Goal: Task Accomplishment & Management: Manage account settings

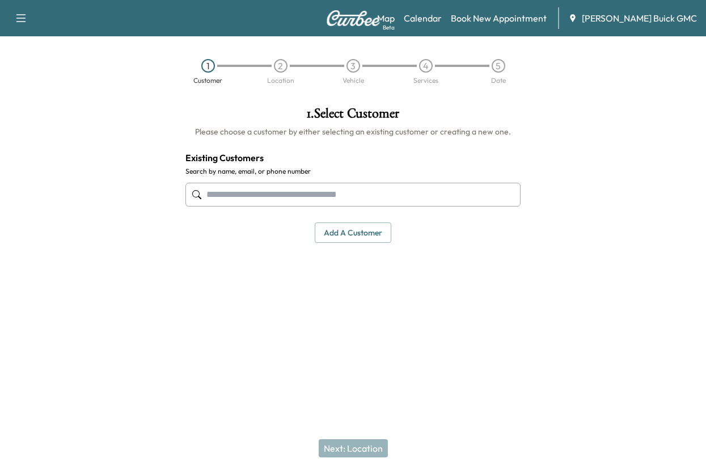
click at [255, 206] on input "text" at bounding box center [352, 195] width 335 height 24
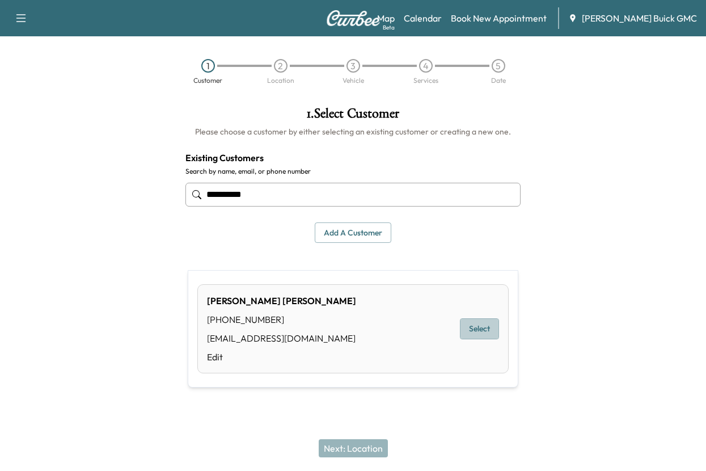
click at [471, 337] on button "Select" at bounding box center [479, 328] width 39 height 21
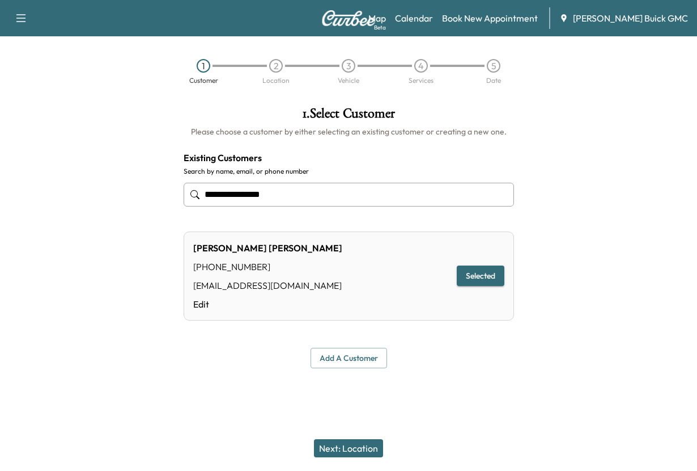
type input "**********"
click at [351, 442] on button "Next: Location" at bounding box center [348, 448] width 69 height 18
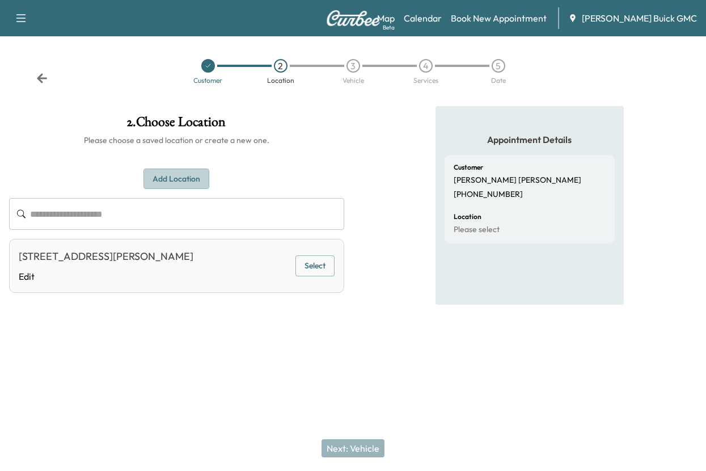
click at [182, 189] on button "Add Location" at bounding box center [176, 178] width 66 height 21
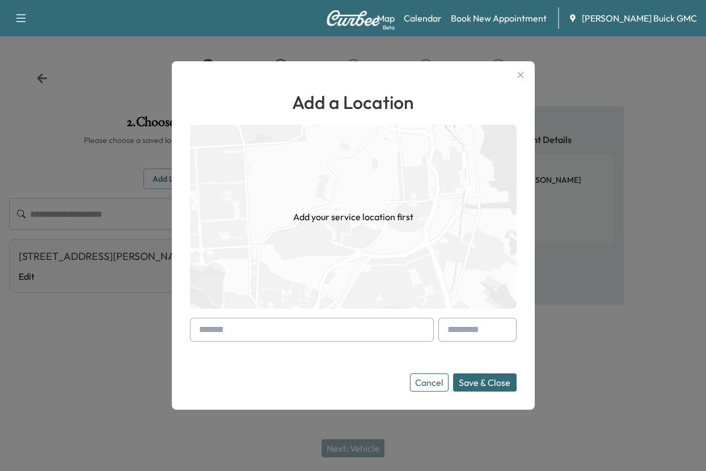
click at [213, 317] on input "text" at bounding box center [312, 329] width 244 height 24
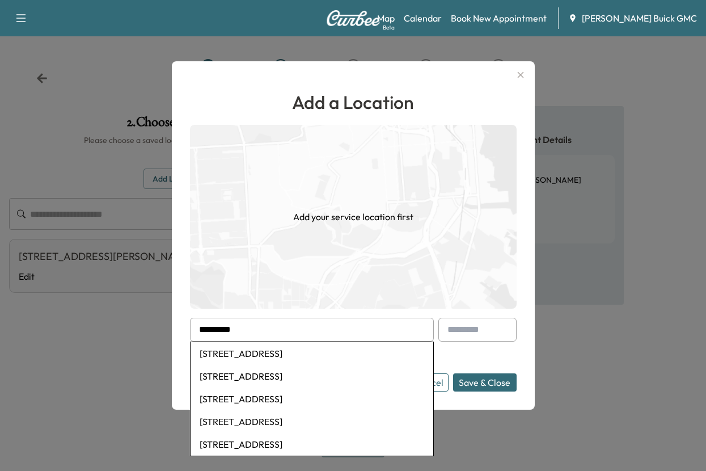
click at [248, 352] on li "[STREET_ADDRESS]" at bounding box center [311, 353] width 243 height 23
type input "**********"
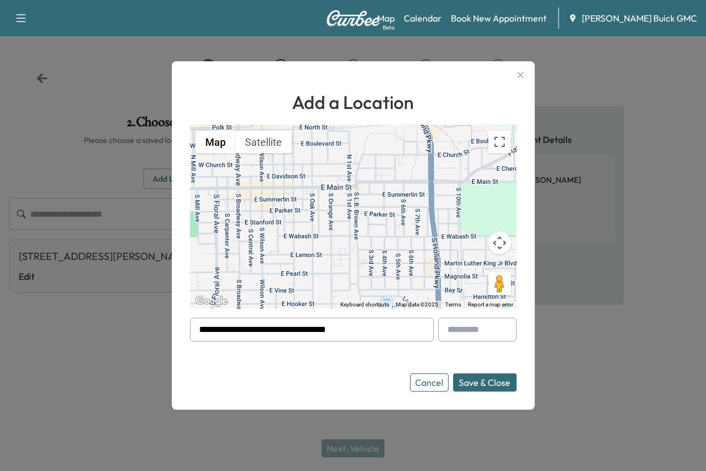
click at [461, 385] on button "Save & Close" at bounding box center [484, 382] width 63 height 18
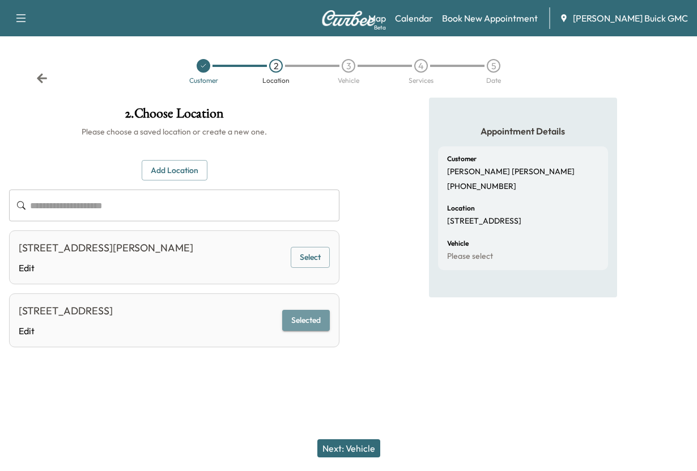
click at [298, 330] on button "Selected" at bounding box center [306, 320] width 48 height 21
click at [351, 439] on button "Next: Vehicle" at bounding box center [348, 448] width 63 height 18
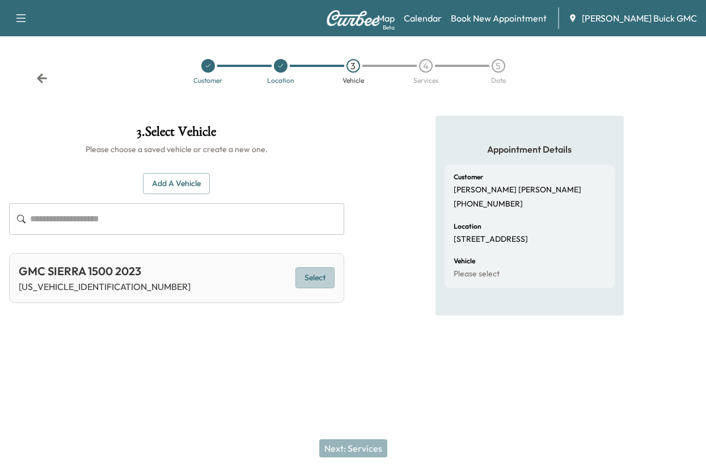
click at [305, 288] on button "Select" at bounding box center [314, 277] width 39 height 21
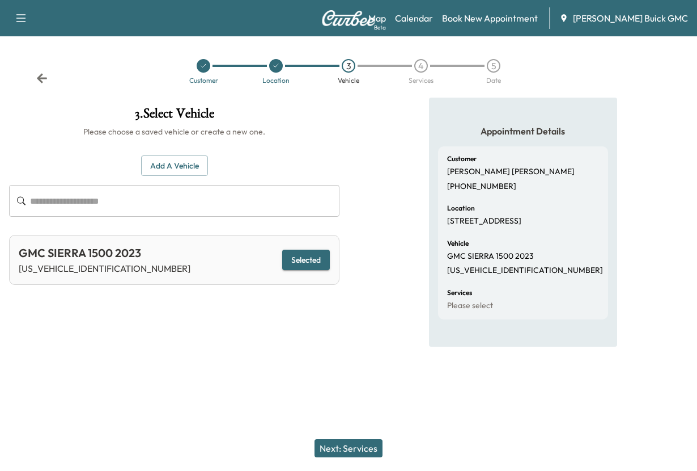
click at [349, 440] on button "Next: Services" at bounding box center [349, 448] width 68 height 18
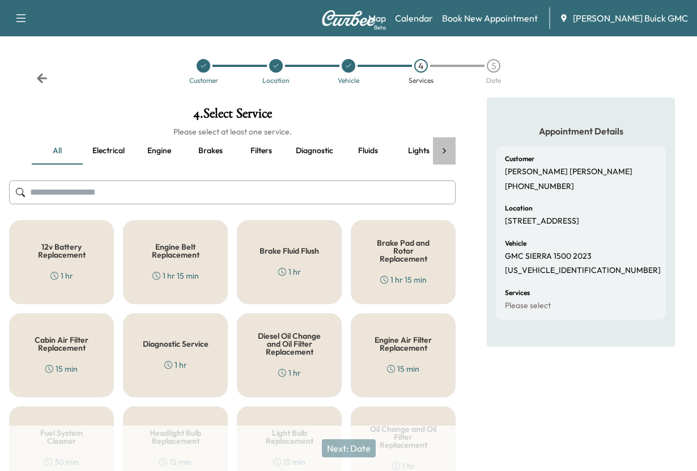
click at [442, 156] on icon at bounding box center [444, 150] width 11 height 11
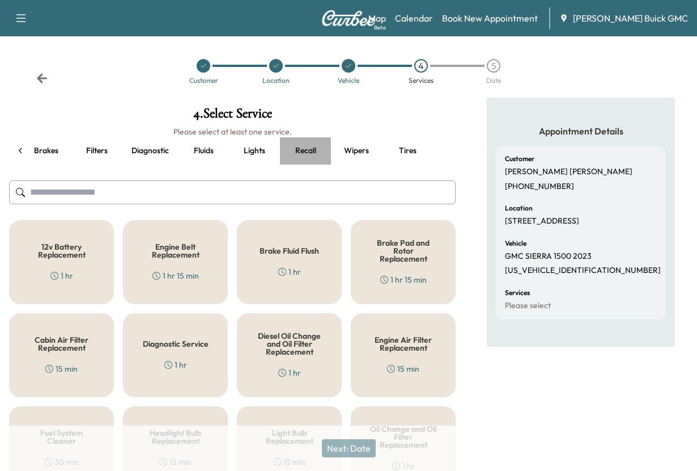
click at [294, 164] on button "Recall" at bounding box center [305, 150] width 51 height 27
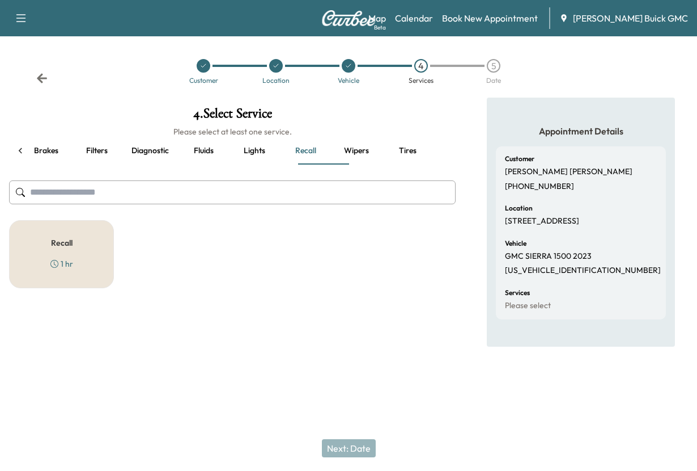
click at [62, 247] on h5 "Recall" at bounding box center [62, 243] width 22 height 8
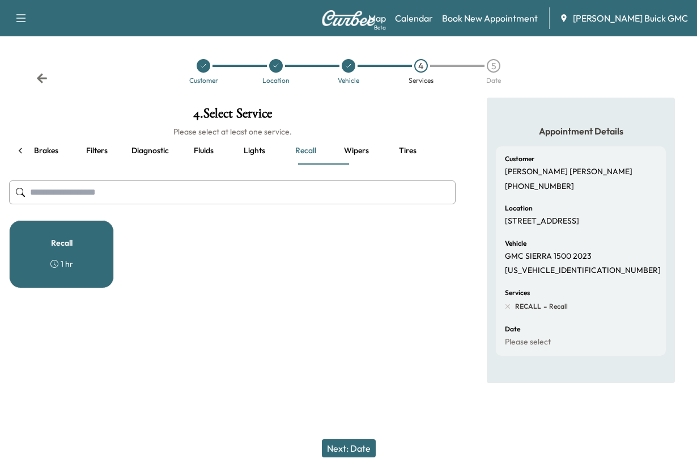
click at [349, 439] on button "Next: Date" at bounding box center [349, 448] width 54 height 18
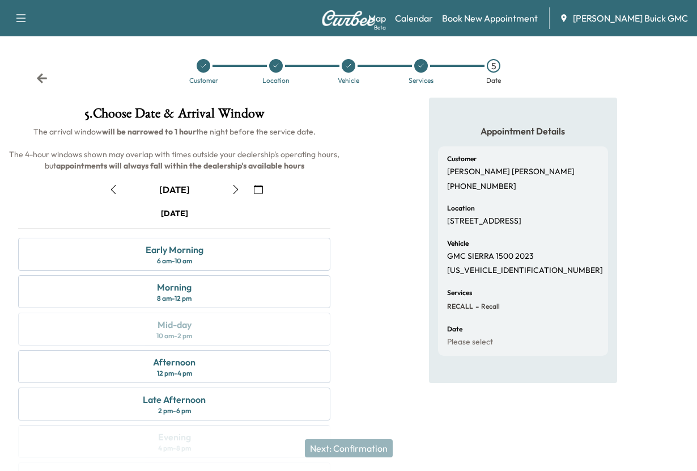
click at [117, 194] on icon "button" at bounding box center [113, 189] width 9 height 9
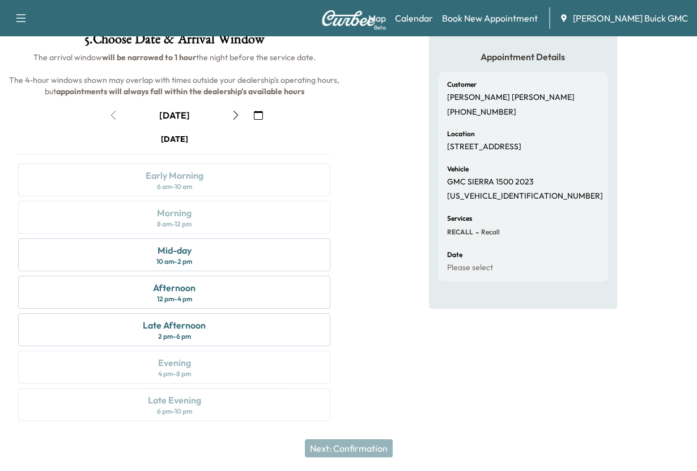
scroll to position [227, 0]
click at [172, 243] on div "Mid-day" at bounding box center [175, 250] width 34 height 14
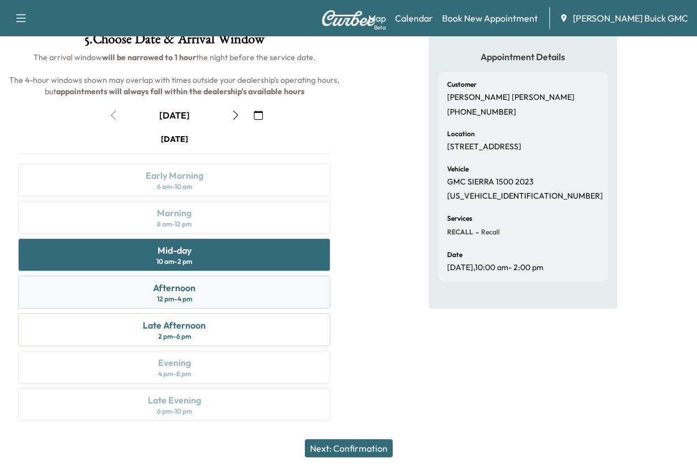
click at [178, 281] on div "Afternoon" at bounding box center [174, 288] width 43 height 14
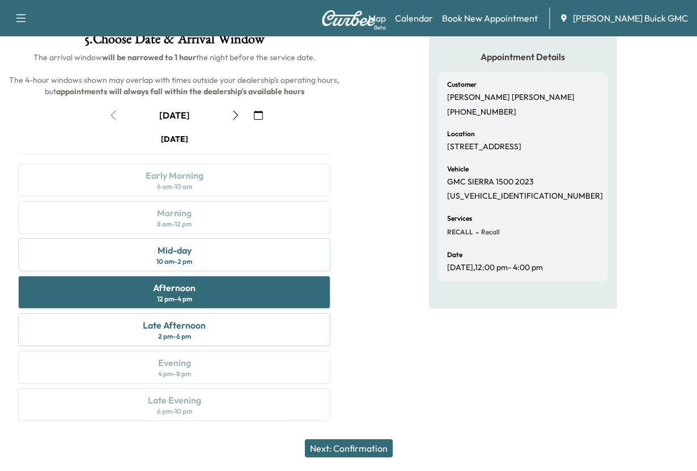
click at [344, 439] on button "Next: Confirmation" at bounding box center [349, 448] width 88 height 18
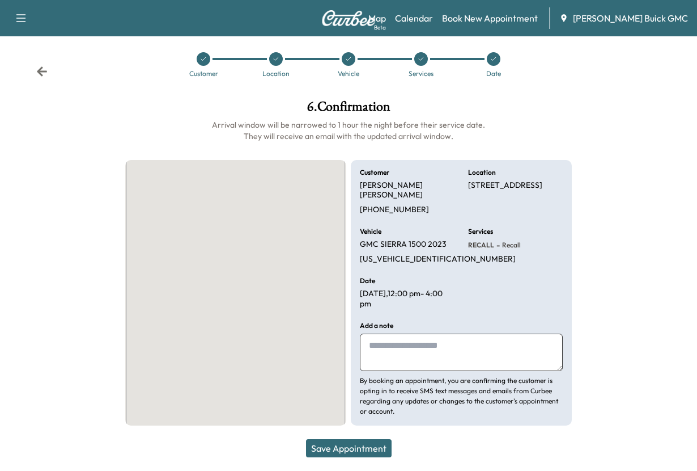
scroll to position [112, 0]
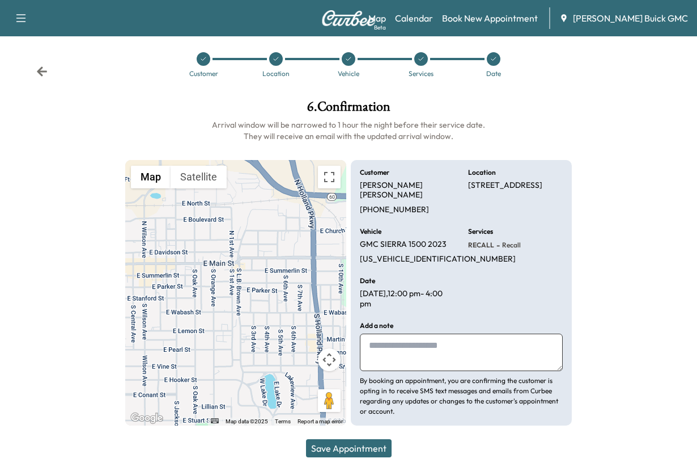
click at [414, 341] on textarea at bounding box center [461, 351] width 203 height 37
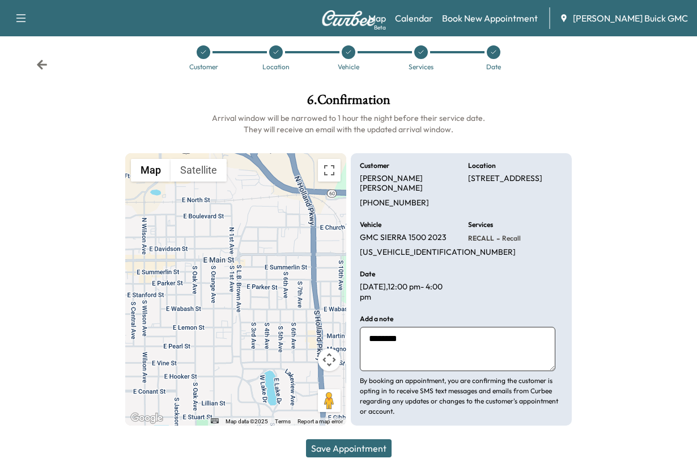
click at [402, 327] on textarea "********" at bounding box center [458, 349] width 196 height 44
type textarea "**********"
click at [338, 442] on button "Save Appointment" at bounding box center [349, 448] width 86 height 18
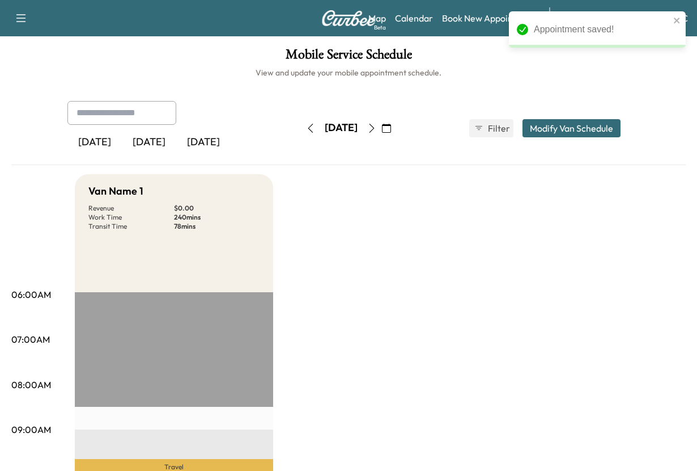
click at [161, 155] on div "[DATE]" at bounding box center [149, 142] width 54 height 26
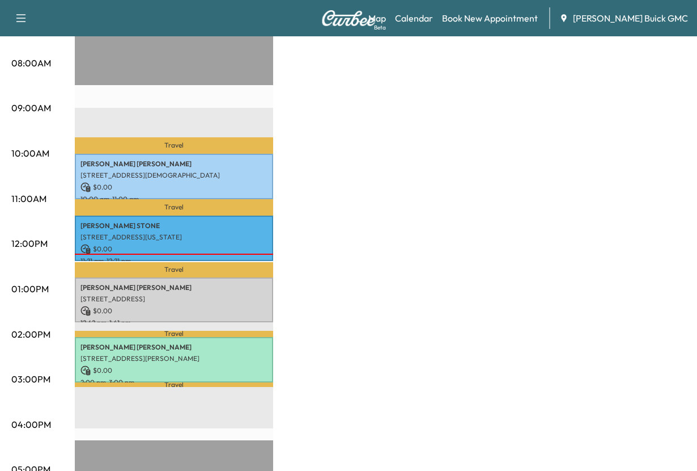
scroll to position [397, 0]
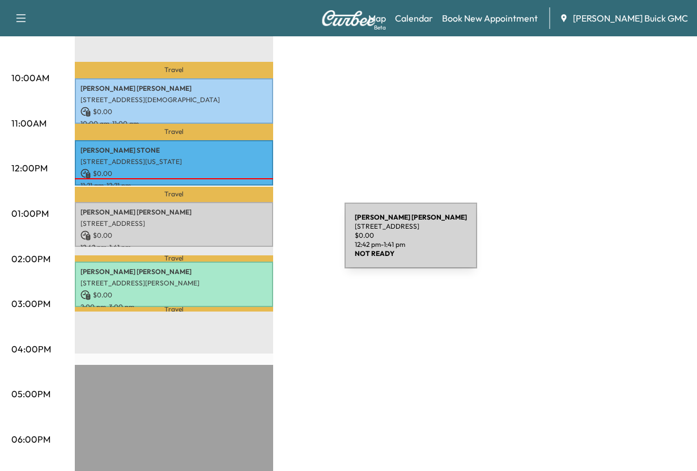
click at [260, 217] on p "[PERSON_NAME]" at bounding box center [173, 211] width 187 height 9
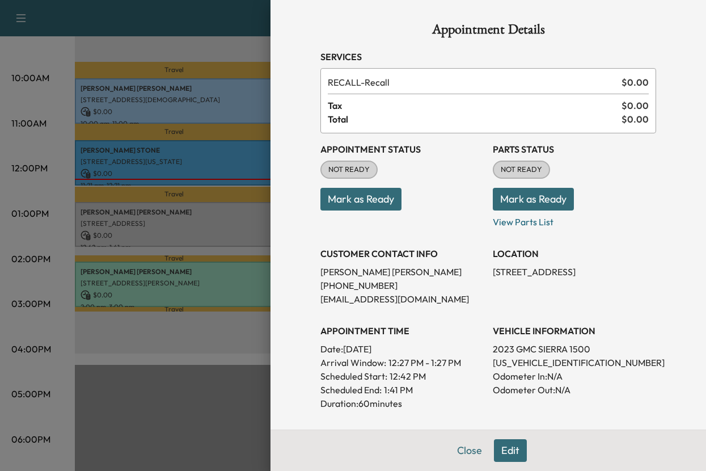
click at [340, 210] on button "Mark as Ready" at bounding box center [360, 199] width 81 height 23
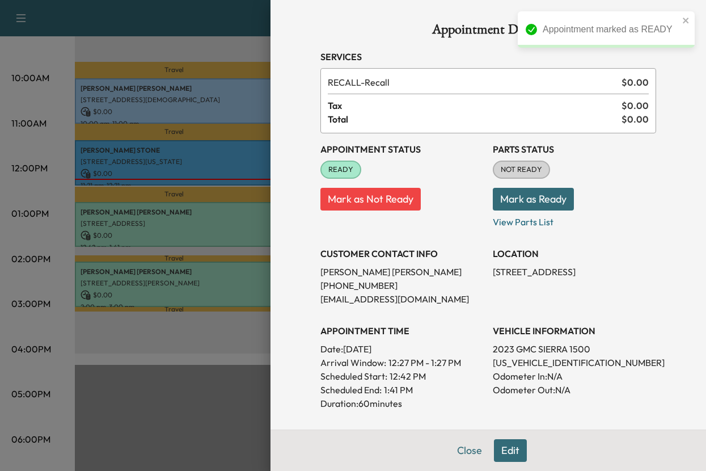
click at [518, 210] on button "Mark as Ready" at bounding box center [533, 199] width 81 height 23
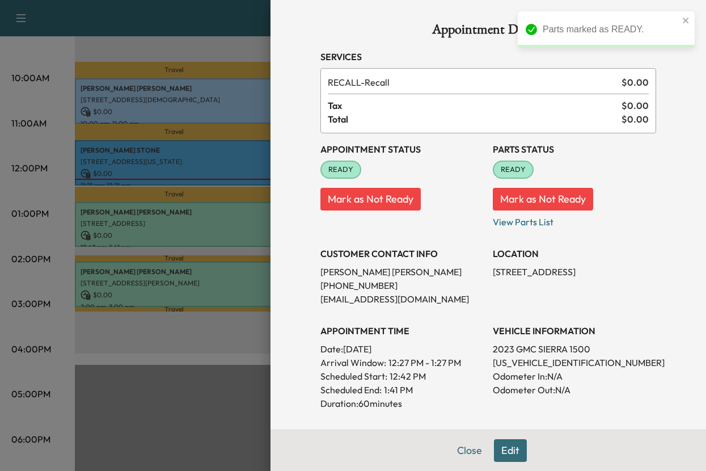
click at [444, 448] on div "Appointment Details Services RECALL - Recall $ 0.00 Tax $ 0.00 Total $ 0.00 App…" at bounding box center [488, 315] width 363 height 630
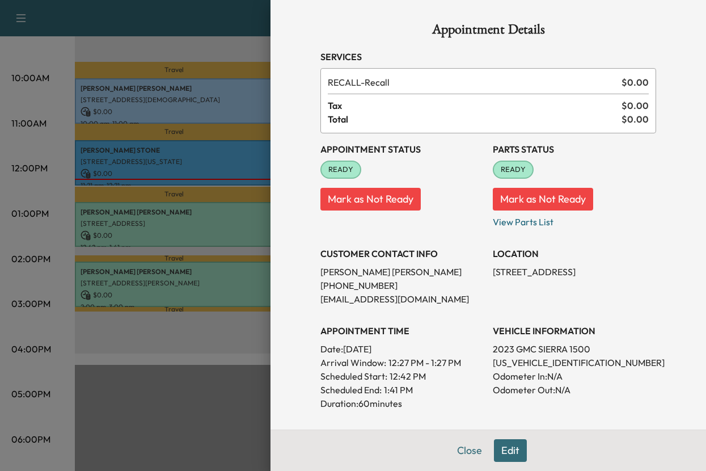
click at [228, 370] on div at bounding box center [353, 235] width 706 height 471
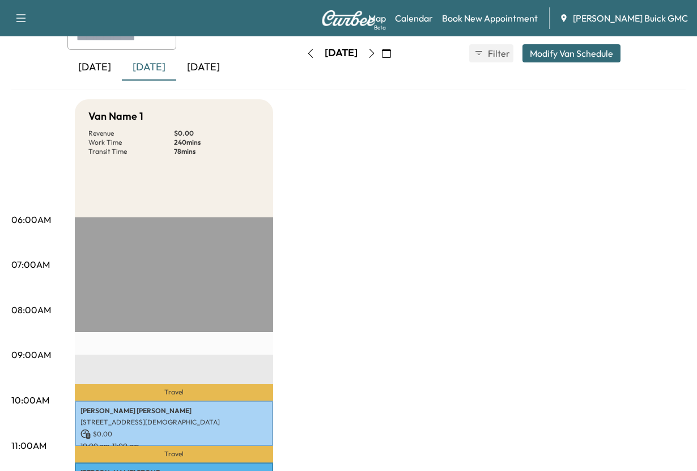
scroll to position [57, 0]
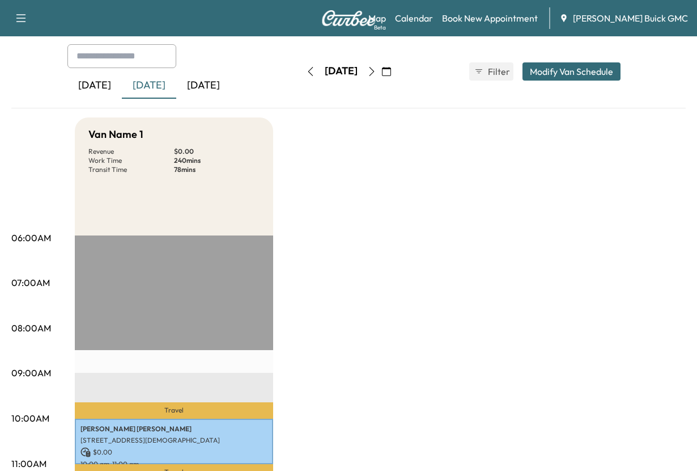
click at [231, 99] on div "[DATE]" at bounding box center [203, 86] width 54 height 26
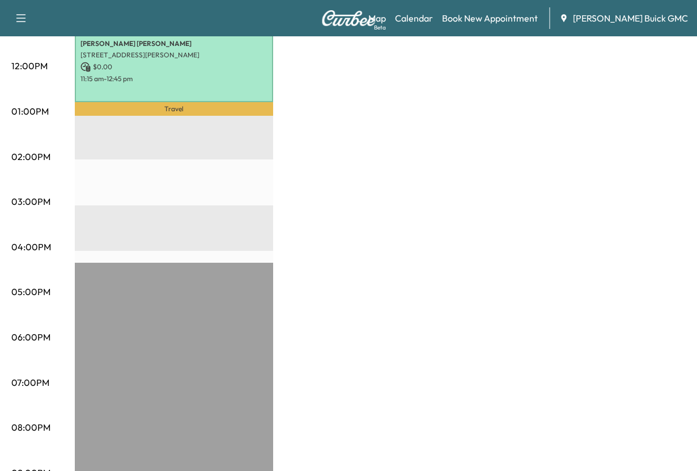
scroll to position [510, 0]
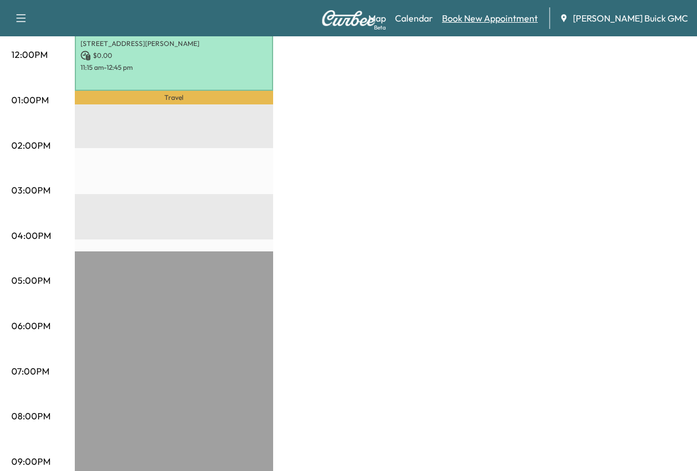
click at [472, 22] on link "Book New Appointment" at bounding box center [490, 18] width 96 height 14
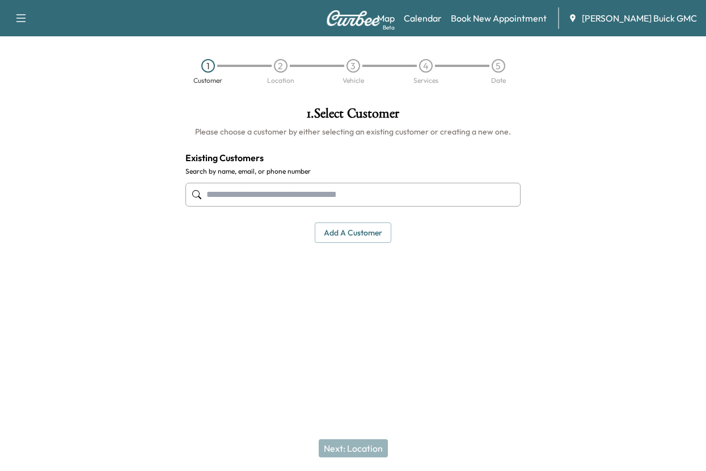
click at [226, 206] on input "text" at bounding box center [352, 195] width 335 height 24
type input "*"
click at [334, 243] on button "Add a customer" at bounding box center [353, 232] width 77 height 21
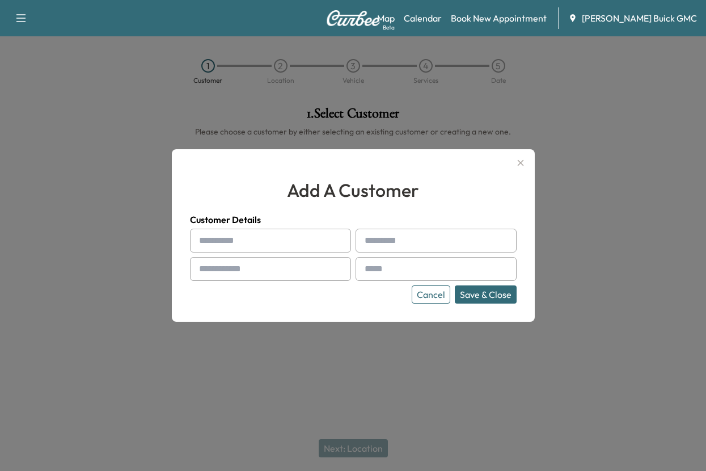
click at [236, 245] on input "text" at bounding box center [270, 240] width 161 height 24
type input "****"
click at [231, 278] on input "text" at bounding box center [270, 269] width 161 height 24
type input "**********"
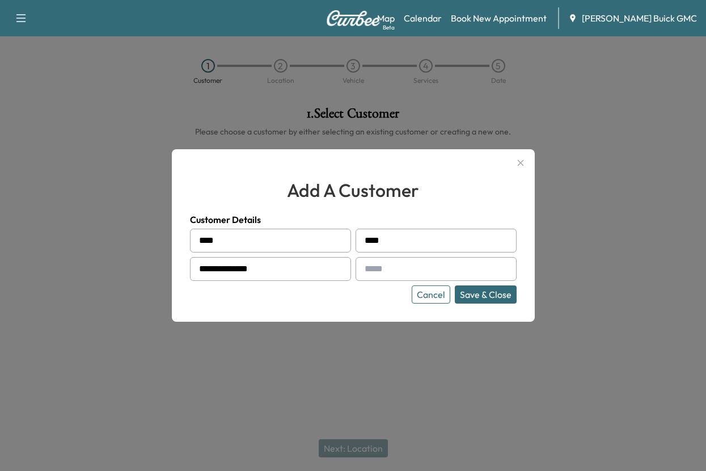
click at [395, 268] on input "text" at bounding box center [435, 269] width 161 height 24
type input "**********"
click at [456, 303] on button "Save & Close" at bounding box center [486, 294] width 62 height 18
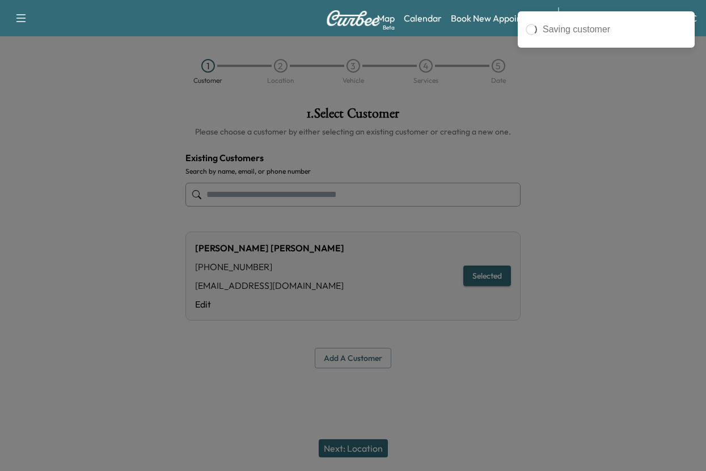
type input "*********"
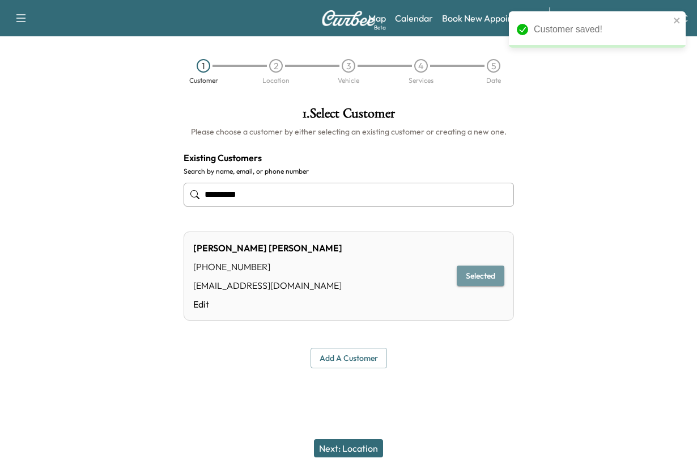
click at [462, 286] on button "Selected" at bounding box center [481, 275] width 48 height 21
click at [336, 439] on button "Next: Location" at bounding box center [348, 448] width 69 height 18
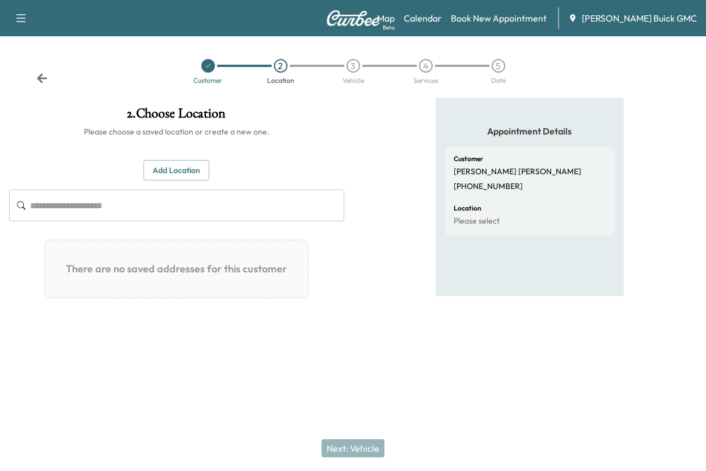
click at [173, 181] on button "Add Location" at bounding box center [176, 170] width 66 height 21
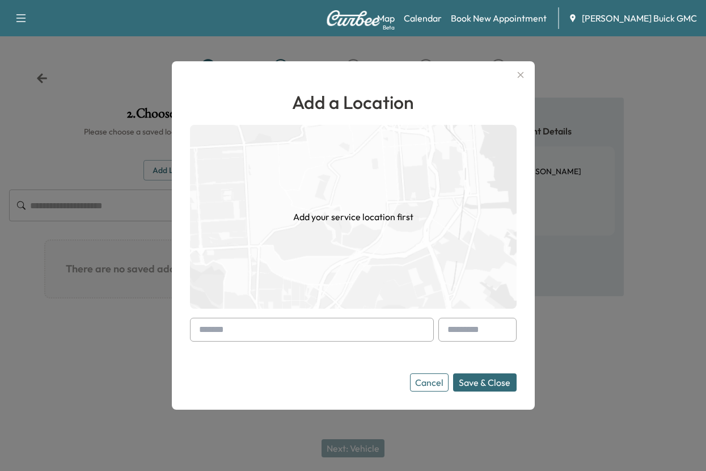
click at [220, 324] on input "text" at bounding box center [312, 329] width 244 height 24
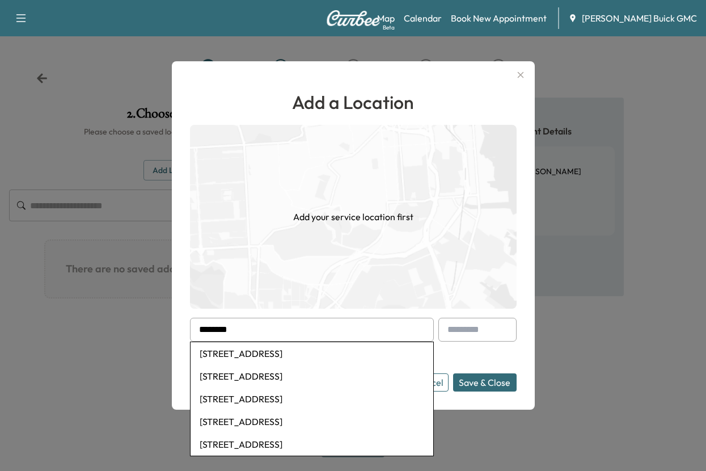
click at [261, 353] on li "[STREET_ADDRESS]" at bounding box center [311, 353] width 243 height 23
type input "**********"
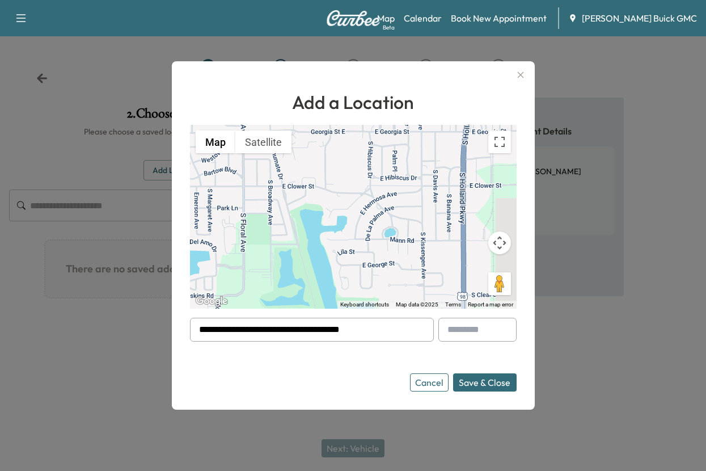
click at [468, 383] on button "Save & Close" at bounding box center [484, 382] width 63 height 18
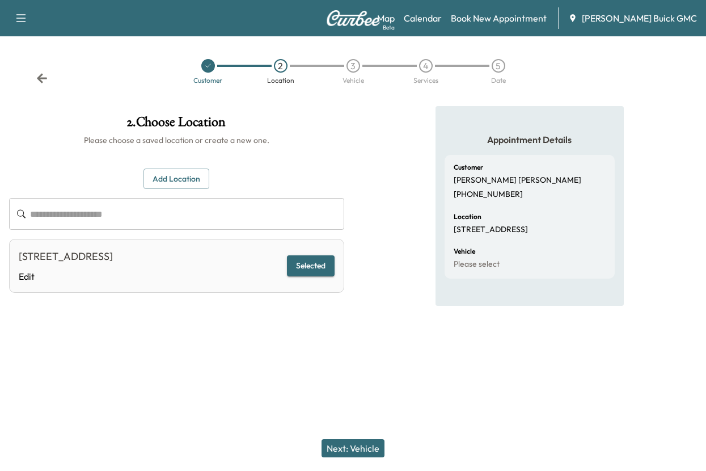
click at [298, 276] on button "Selected" at bounding box center [311, 265] width 48 height 21
click at [340, 439] on button "Next: Vehicle" at bounding box center [352, 448] width 63 height 18
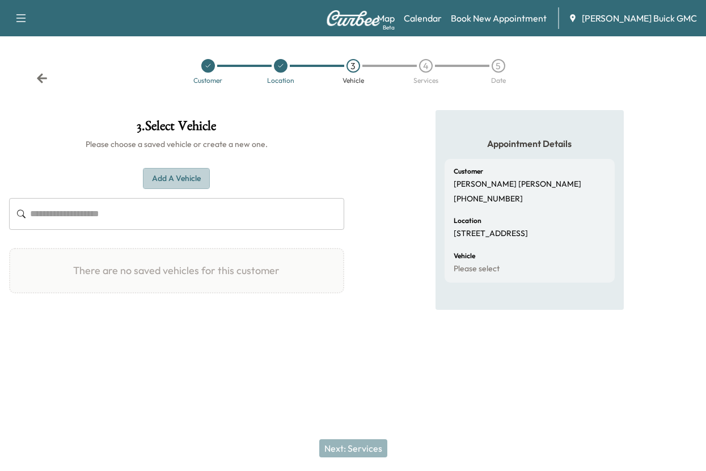
click at [182, 189] on button "Add a Vehicle" at bounding box center [176, 178] width 67 height 21
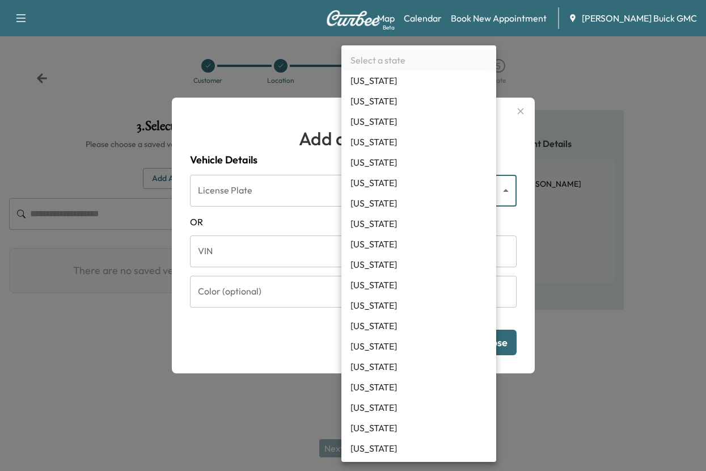
click at [481, 176] on body "Support Log Out Map Beta Calendar Book New Appointment [PERSON_NAME] Buick GMC …" at bounding box center [353, 235] width 706 height 471
click at [378, 315] on li "[US_STATE]" at bounding box center [418, 305] width 155 height 20
type input "**"
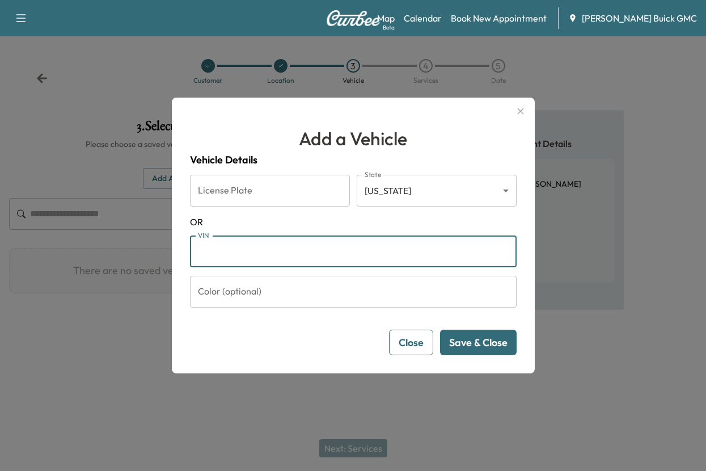
click at [226, 254] on input "VIN" at bounding box center [353, 251] width 327 height 32
paste input "**********"
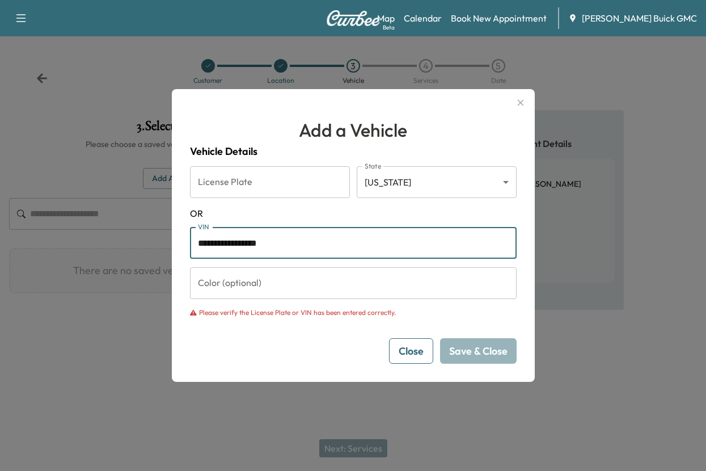
click at [200, 243] on input "**********" at bounding box center [353, 243] width 327 height 32
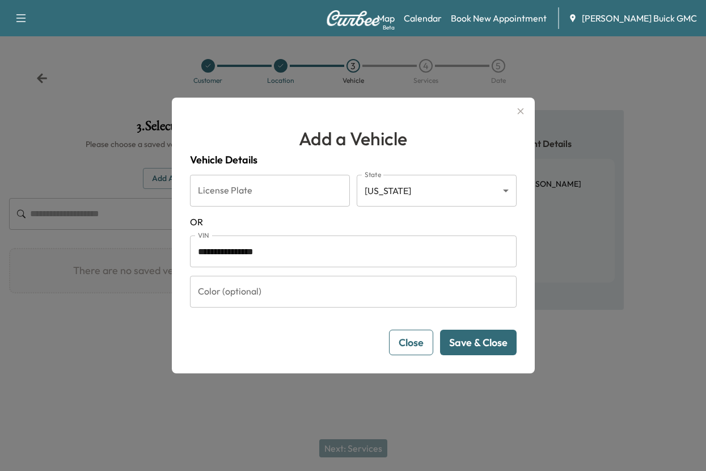
click at [460, 355] on button "Save & Close" at bounding box center [478, 342] width 77 height 26
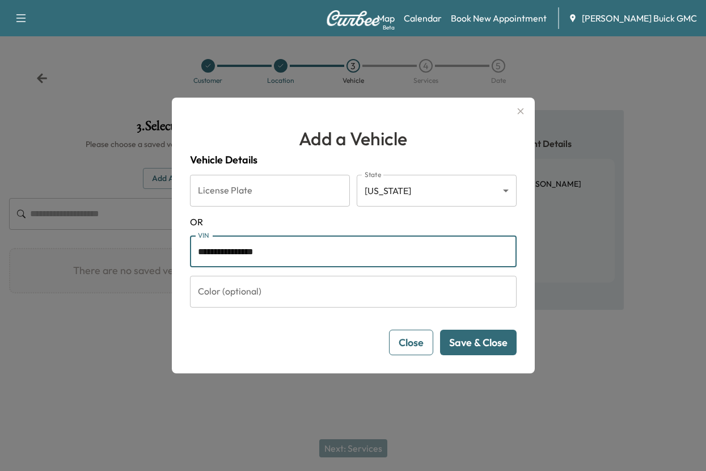
click at [331, 253] on input "**********" at bounding box center [353, 251] width 327 height 32
type input "**********"
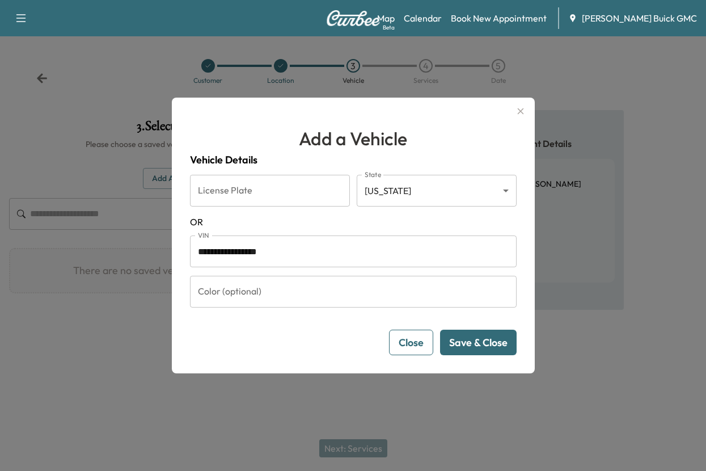
click at [469, 353] on button "Save & Close" at bounding box center [478, 342] width 77 height 26
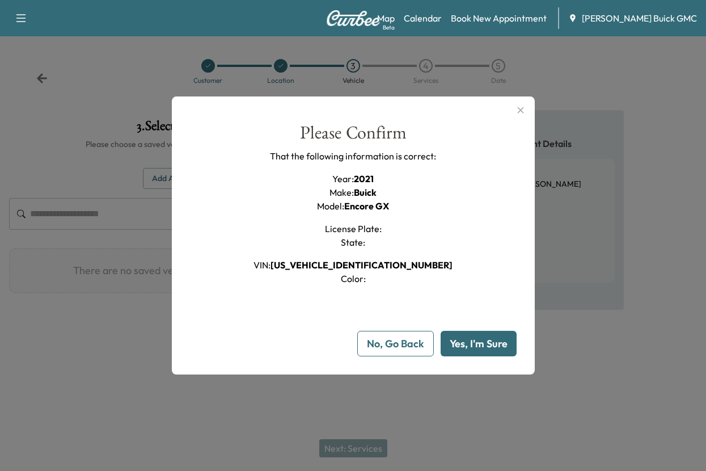
click at [469, 356] on button "Yes, I'm Sure" at bounding box center [478, 343] width 76 height 26
type input "**"
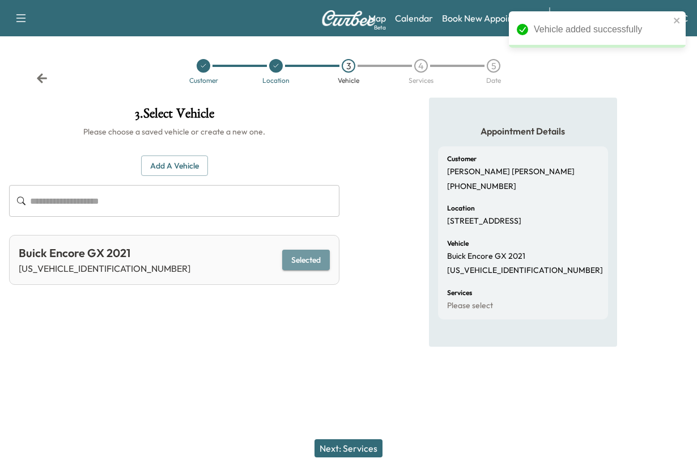
click at [296, 270] on button "Selected" at bounding box center [306, 259] width 48 height 21
click at [345, 441] on button "Next: Services" at bounding box center [349, 448] width 68 height 18
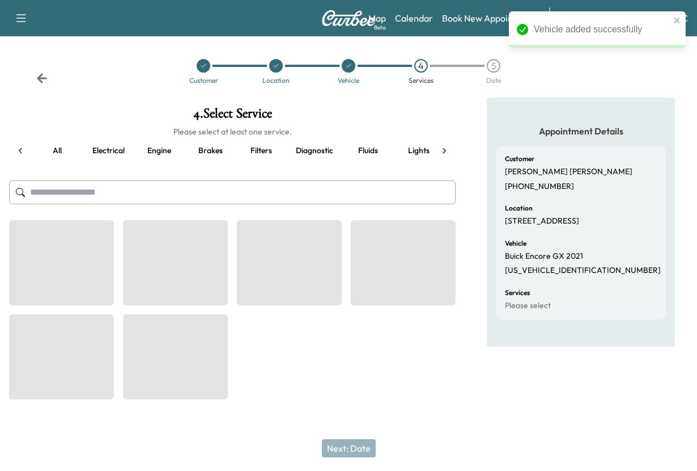
scroll to position [0, 40]
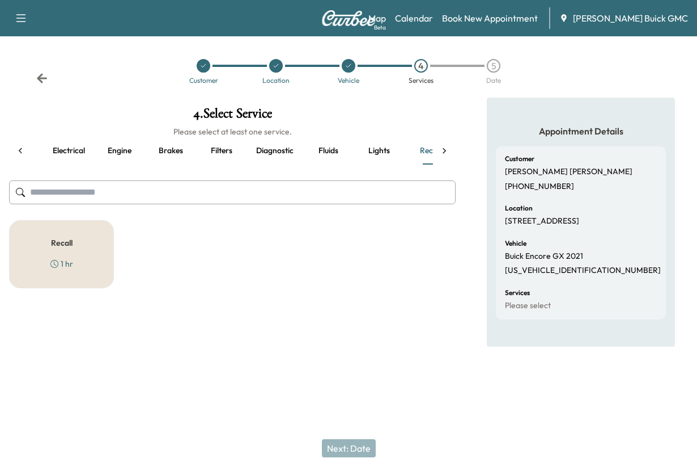
click at [290, 164] on button "Diagnostic" at bounding box center [275, 150] width 56 height 27
click at [57, 247] on h5 "Diagnostic Service" at bounding box center [62, 243] width 66 height 8
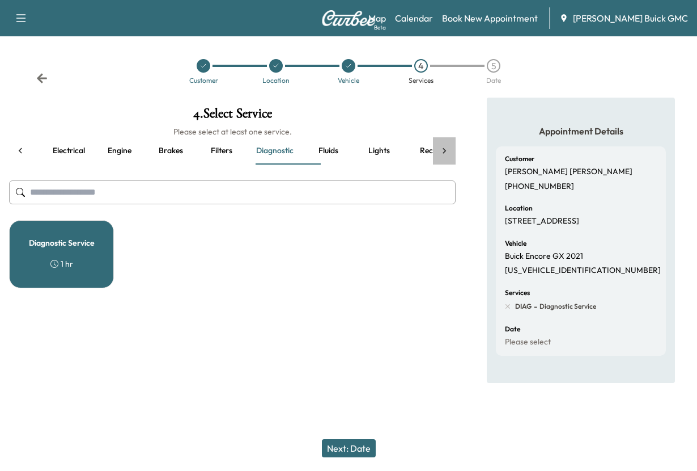
click at [443, 156] on icon at bounding box center [444, 150] width 11 height 11
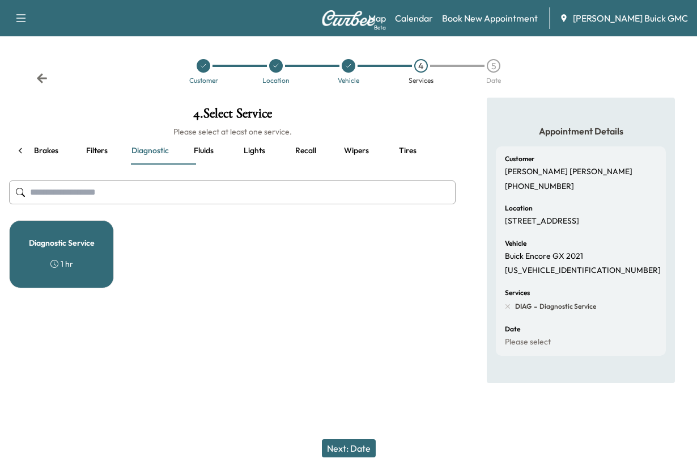
scroll to position [0, 187]
click at [19, 156] on icon at bounding box center [20, 150] width 11 height 11
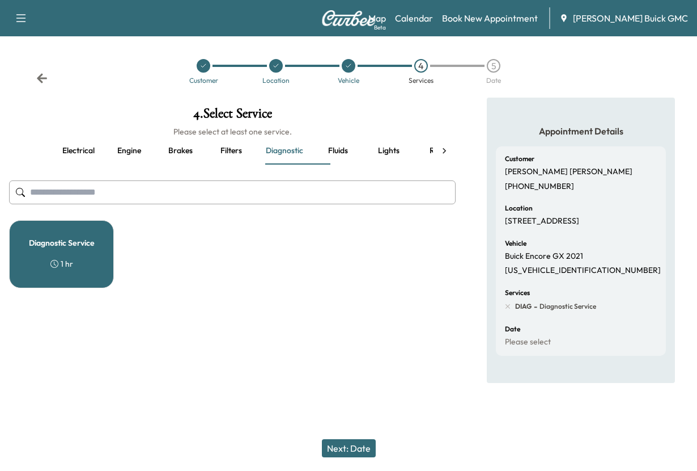
scroll to position [0, 0]
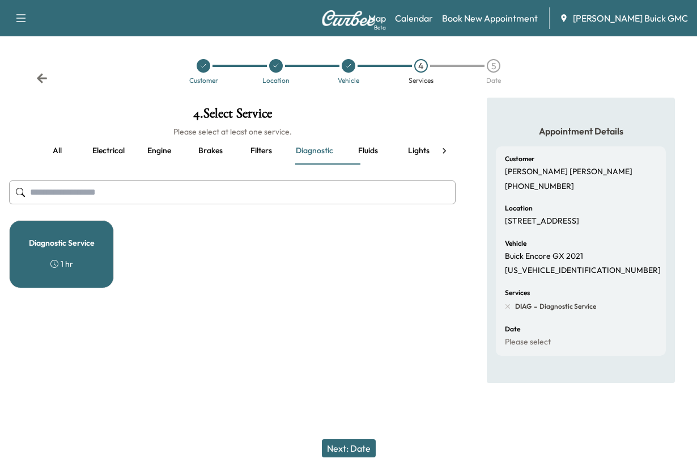
click at [348, 439] on button "Next: Date" at bounding box center [349, 448] width 54 height 18
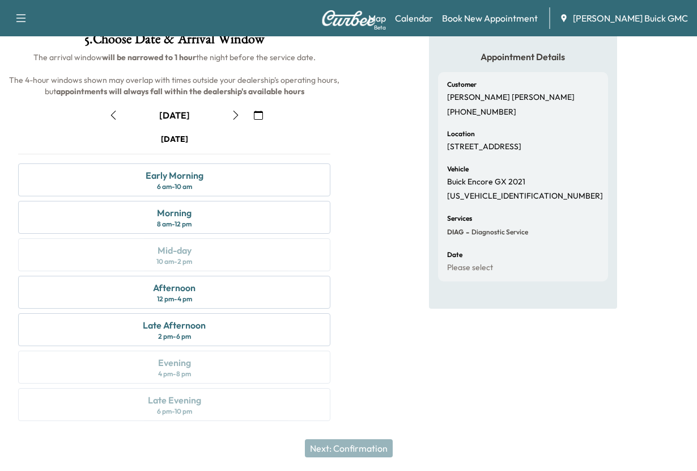
scroll to position [237, 0]
click at [171, 281] on div "Afternoon" at bounding box center [174, 288] width 43 height 14
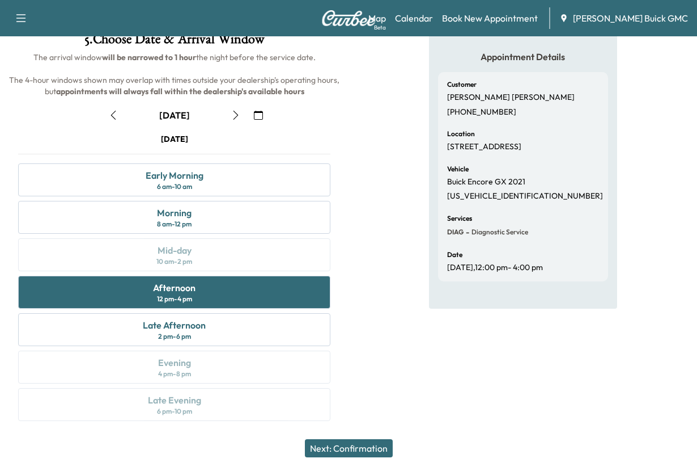
click at [338, 439] on button "Next: Confirmation" at bounding box center [349, 448] width 88 height 18
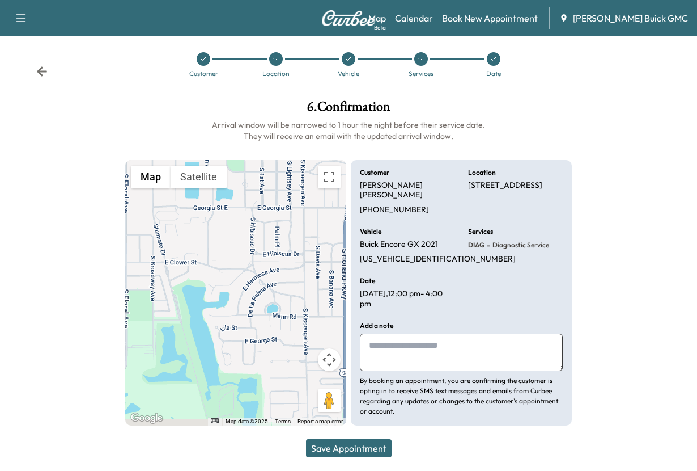
click at [392, 337] on textarea at bounding box center [461, 351] width 203 height 37
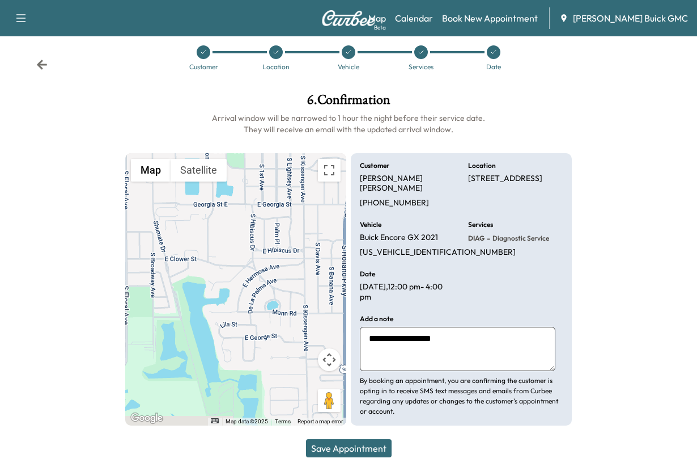
type textarea "**********"
click at [334, 442] on button "Save Appointment" at bounding box center [349, 448] width 86 height 18
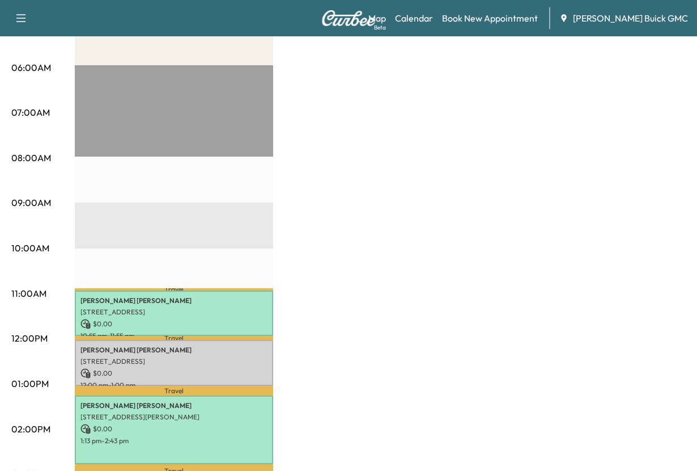
scroll to position [397, 0]
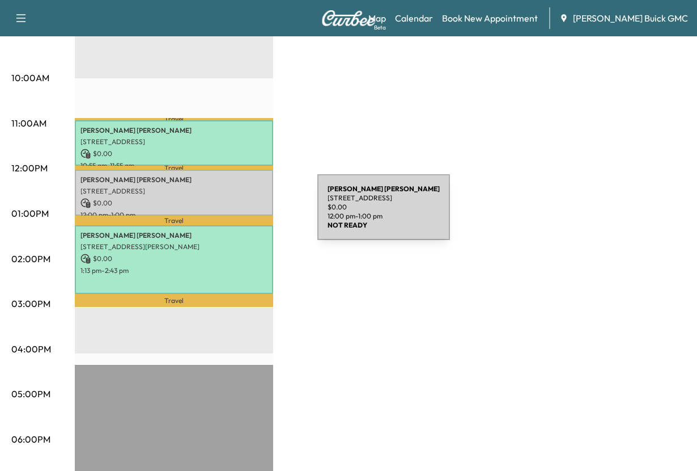
click at [232, 184] on p "[PERSON_NAME]" at bounding box center [173, 179] width 187 height 9
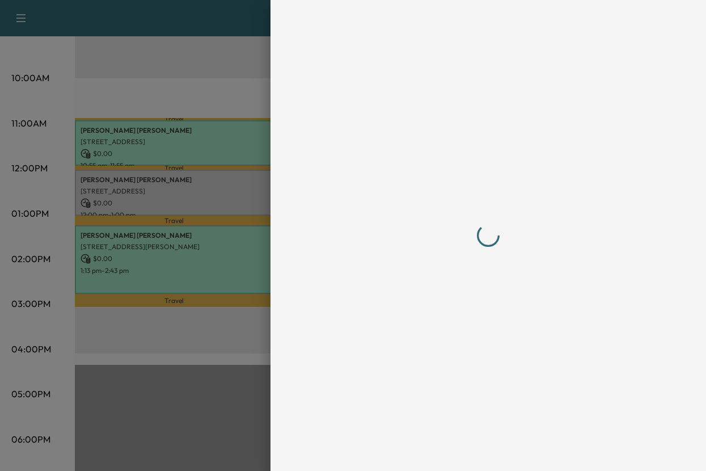
click at [232, 214] on div at bounding box center [353, 235] width 706 height 471
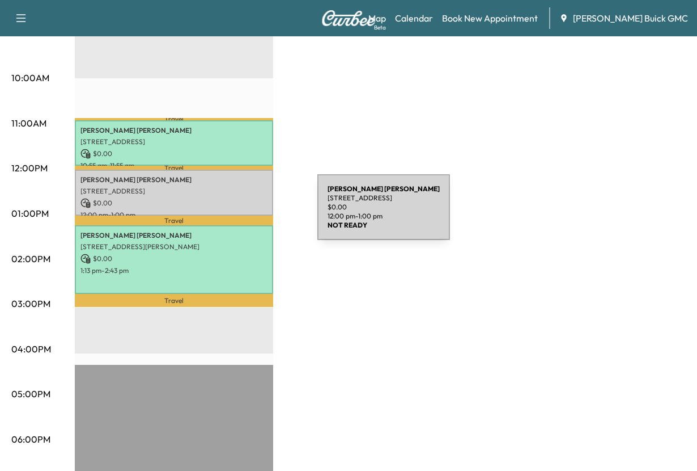
click at [232, 184] on p "[PERSON_NAME]" at bounding box center [173, 179] width 187 height 9
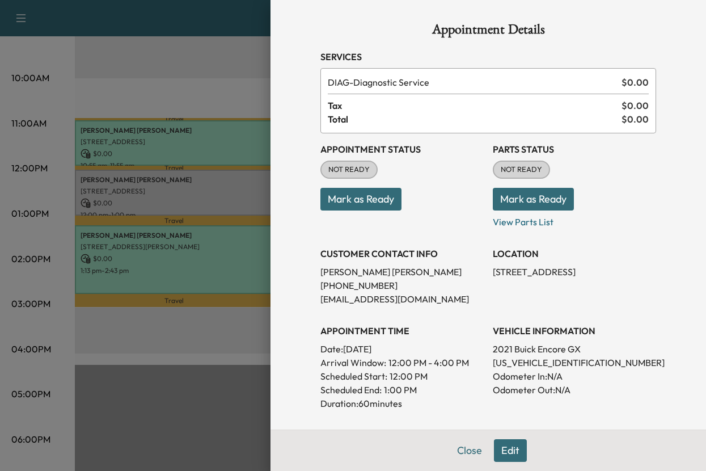
click at [365, 210] on button "Mark as Ready" at bounding box center [360, 199] width 81 height 23
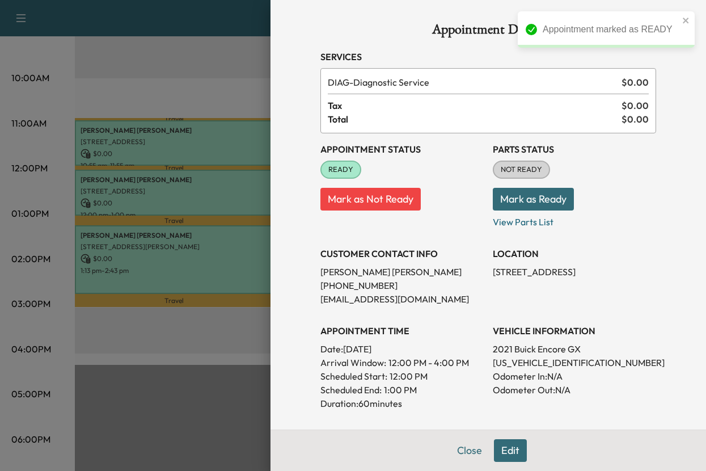
click at [509, 210] on button "Mark as Ready" at bounding box center [533, 199] width 81 height 23
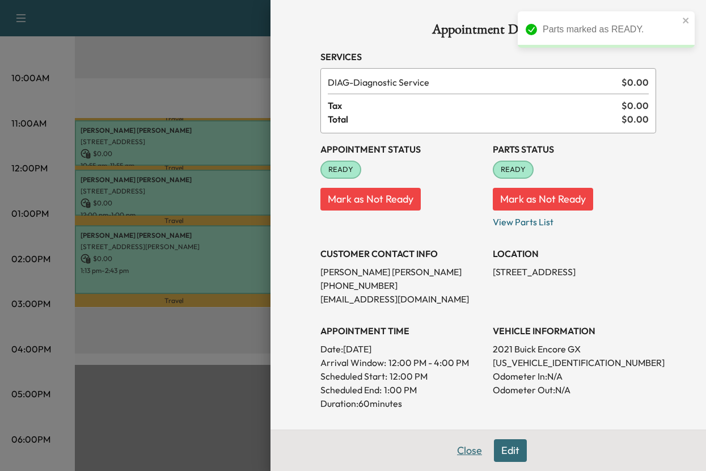
click at [450, 445] on button "Close" at bounding box center [470, 450] width 40 height 23
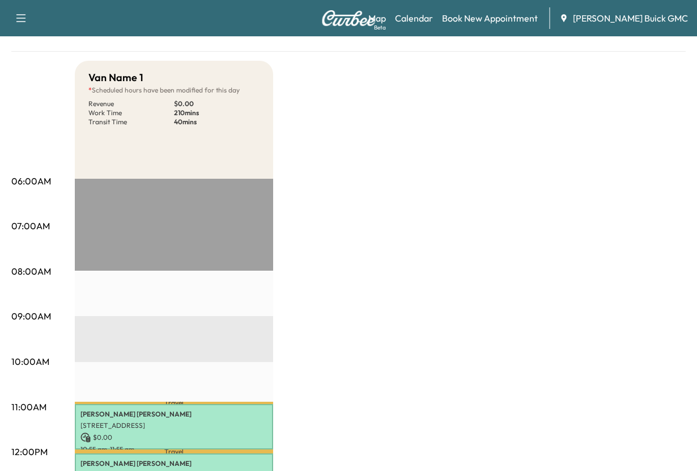
scroll to position [0, 0]
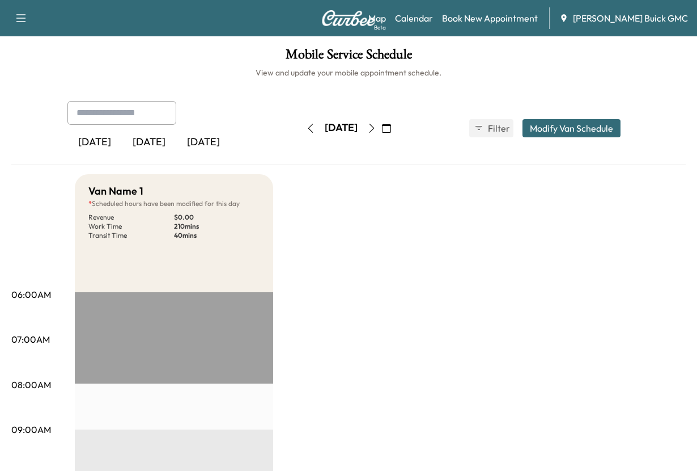
click at [376, 133] on icon "button" at bounding box center [371, 128] width 9 height 9
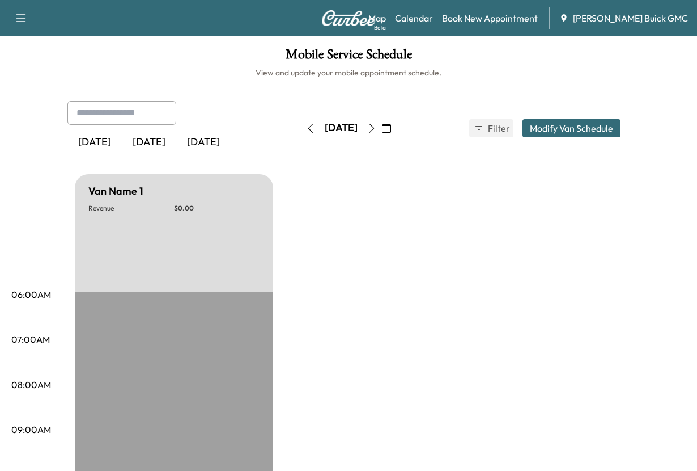
click at [376, 133] on icon "button" at bounding box center [371, 128] width 9 height 9
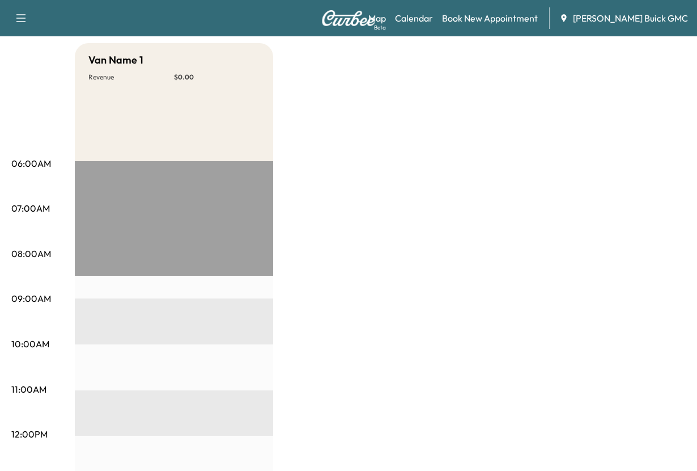
scroll to position [57, 0]
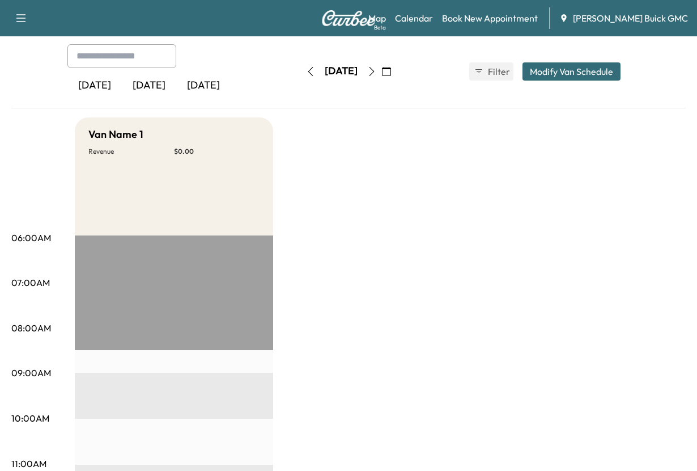
click at [169, 99] on div "[DATE]" at bounding box center [149, 86] width 54 height 26
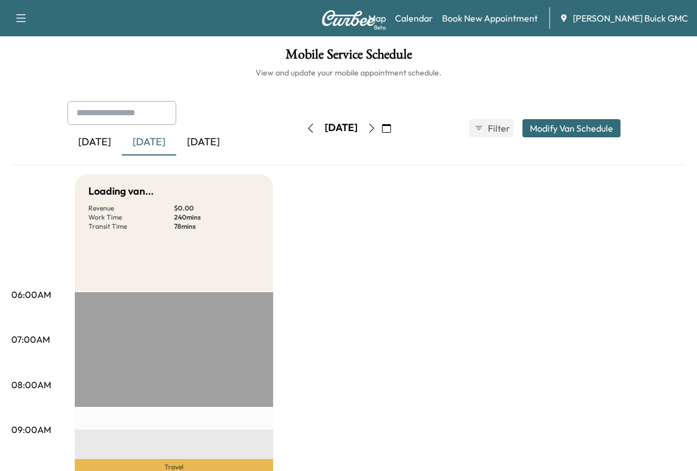
click at [225, 155] on div "[DATE]" at bounding box center [203, 142] width 54 height 26
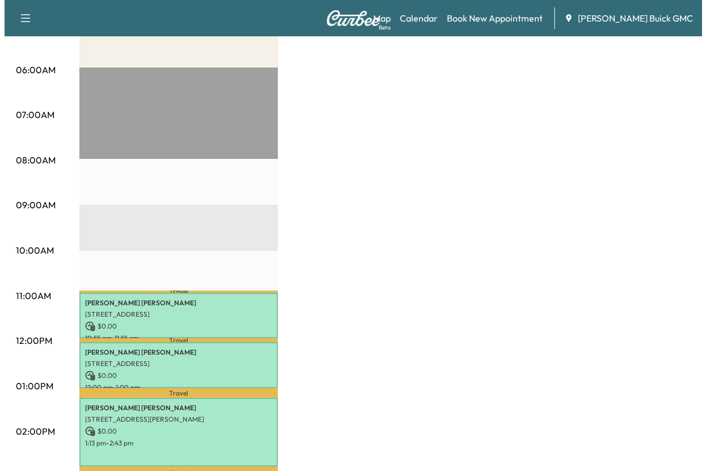
scroll to position [227, 0]
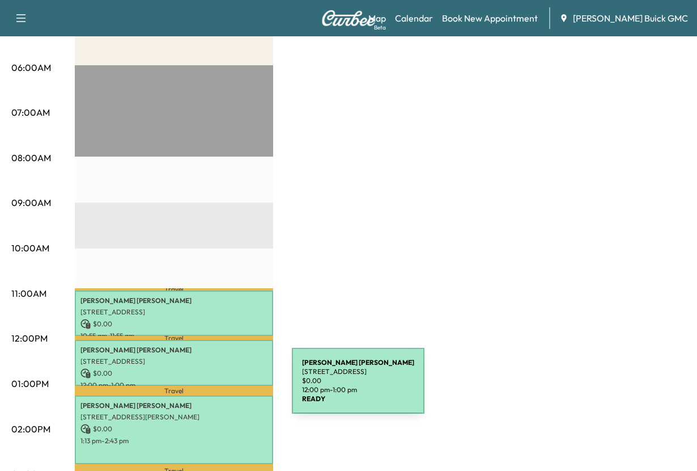
click at [207, 354] on p "[PERSON_NAME]" at bounding box center [173, 349] width 187 height 9
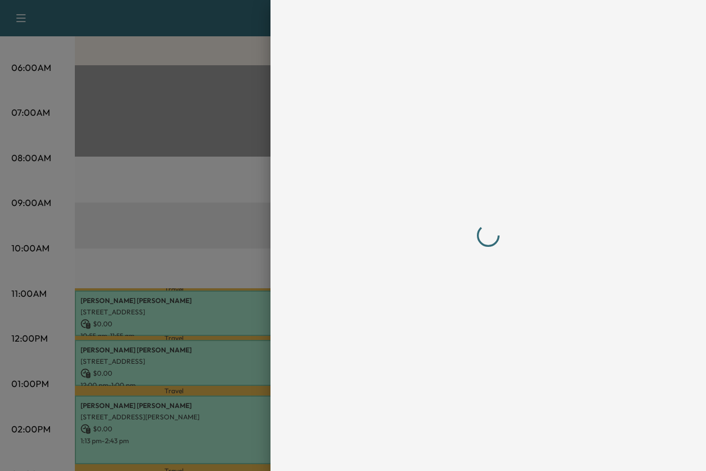
click at [207, 387] on div at bounding box center [353, 235] width 706 height 471
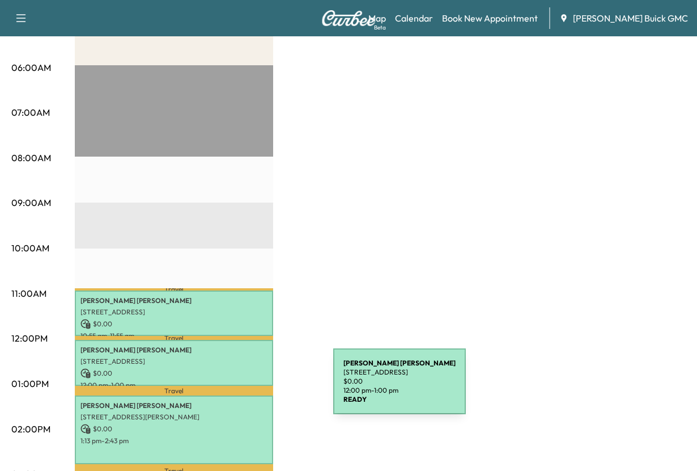
click at [248, 354] on p "[PERSON_NAME]" at bounding box center [173, 349] width 187 height 9
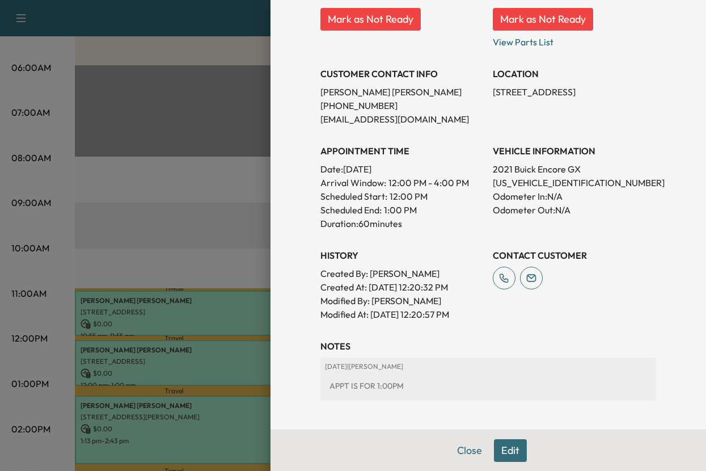
scroll to position [109, 0]
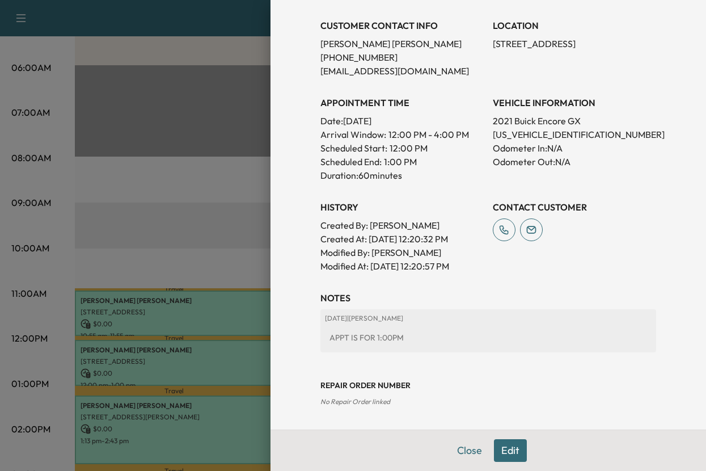
click at [502, 439] on button "Edit" at bounding box center [510, 450] width 33 height 23
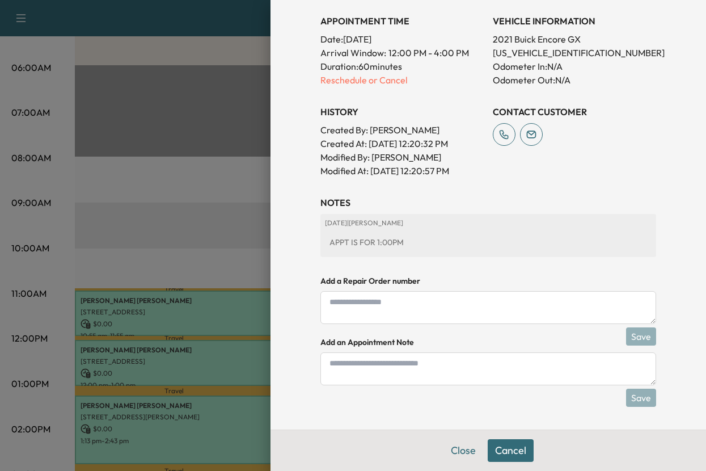
scroll to position [493, 0]
click at [351, 73] on p "Reschedule or Cancel" at bounding box center [401, 80] width 163 height 14
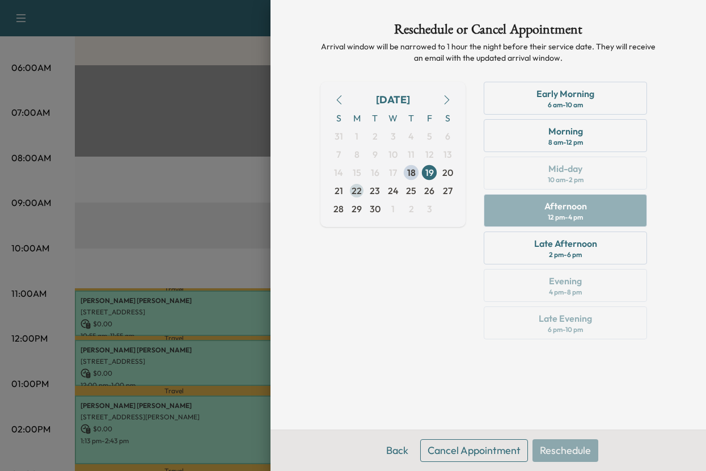
click at [351, 197] on span "22" at bounding box center [356, 191] width 10 height 14
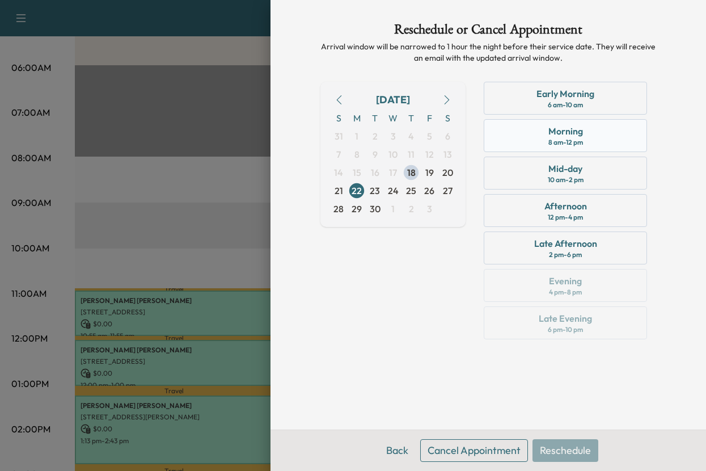
click at [552, 138] on div "Morning" at bounding box center [565, 131] width 35 height 14
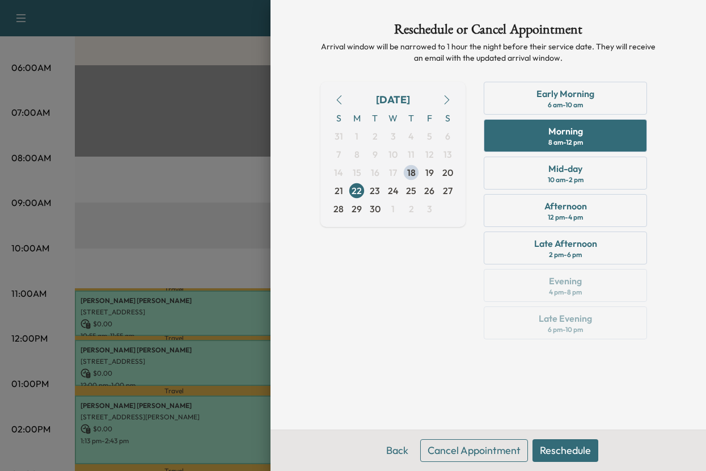
click at [556, 440] on button "Reschedule" at bounding box center [565, 450] width 66 height 23
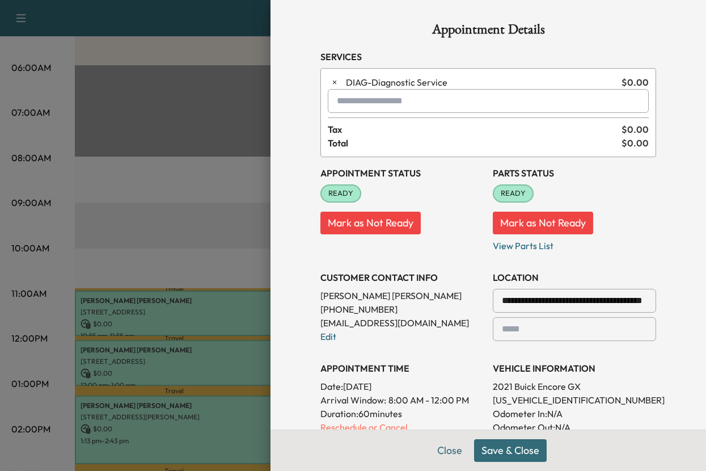
click at [484, 439] on button "Save & Close" at bounding box center [510, 450] width 73 height 23
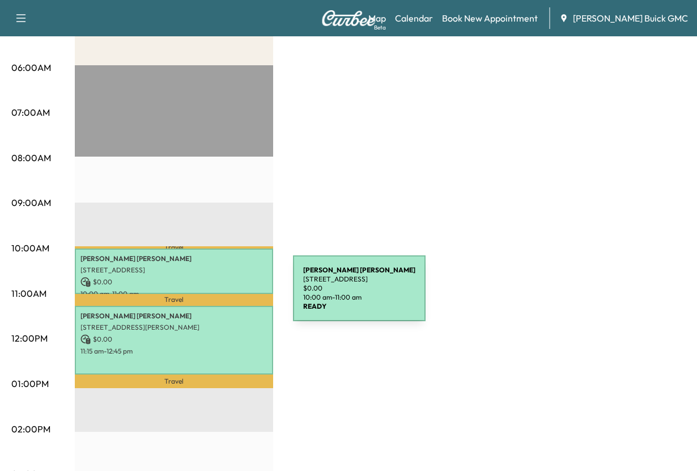
click at [208, 263] on p "[PERSON_NAME]" at bounding box center [173, 258] width 187 height 9
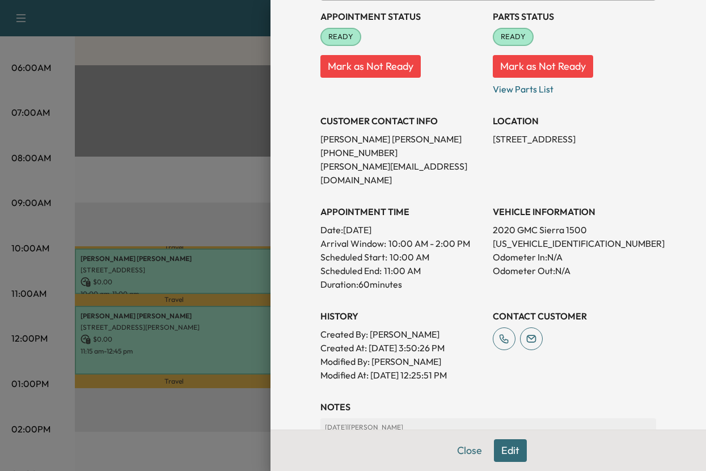
scroll to position [170, 0]
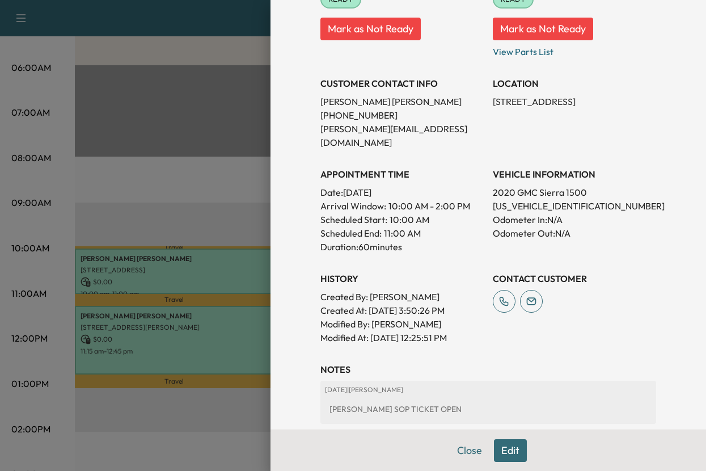
click at [495, 443] on button "Edit" at bounding box center [510, 450] width 33 height 23
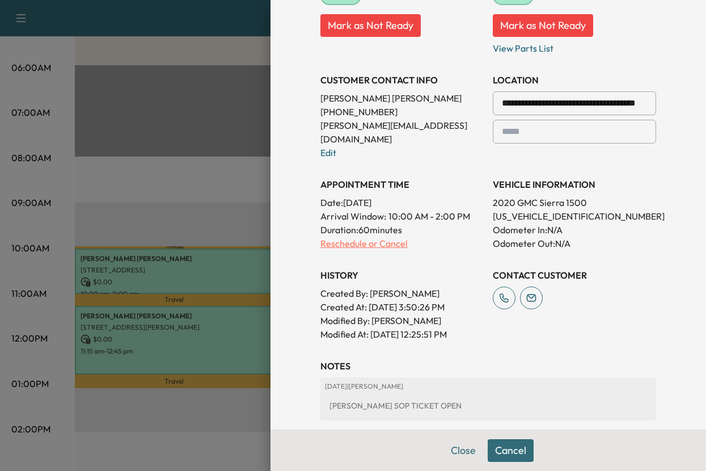
click at [394, 250] on p "Reschedule or Cancel" at bounding box center [401, 243] width 163 height 14
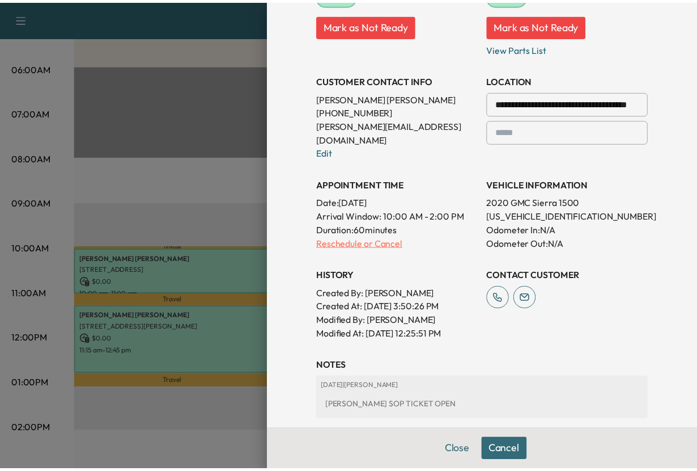
scroll to position [0, 0]
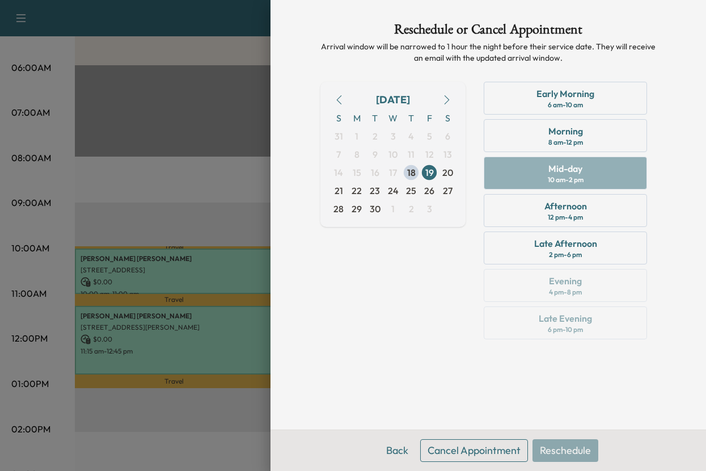
click at [427, 444] on button "Cancel Appointment" at bounding box center [474, 450] width 108 height 23
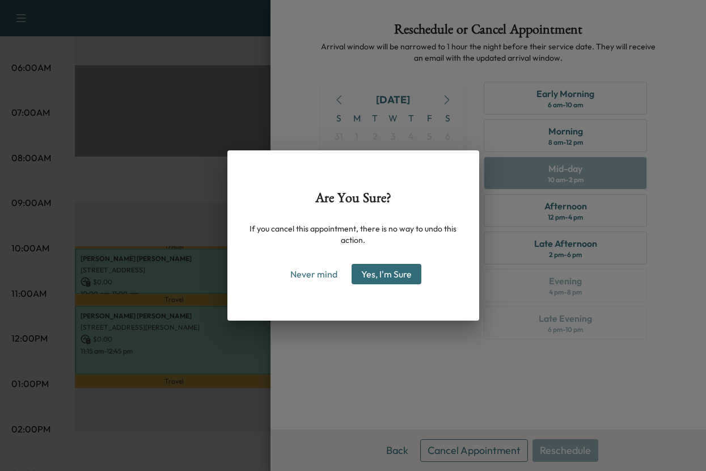
click at [382, 282] on button "Yes, I'm Sure" at bounding box center [386, 274] width 70 height 20
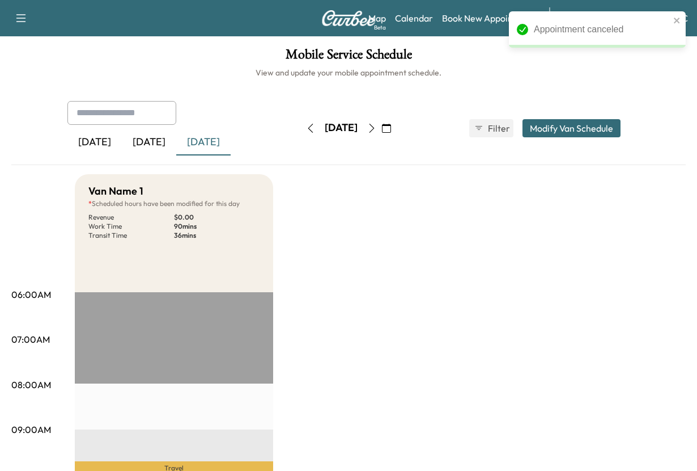
click at [172, 155] on div "[DATE]" at bounding box center [149, 142] width 54 height 26
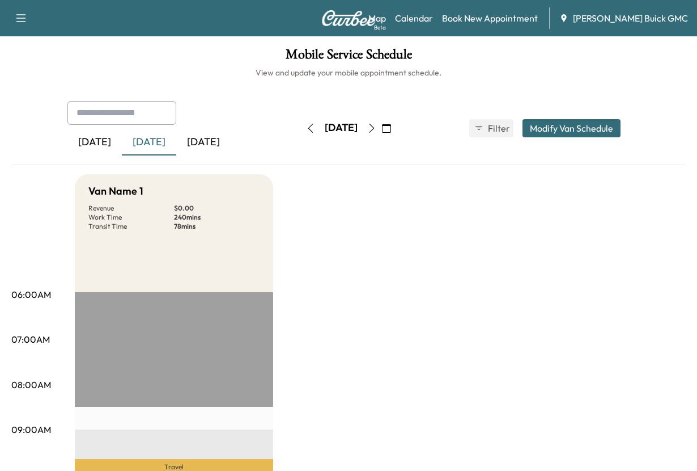
click at [226, 155] on div "[DATE]" at bounding box center [203, 142] width 54 height 26
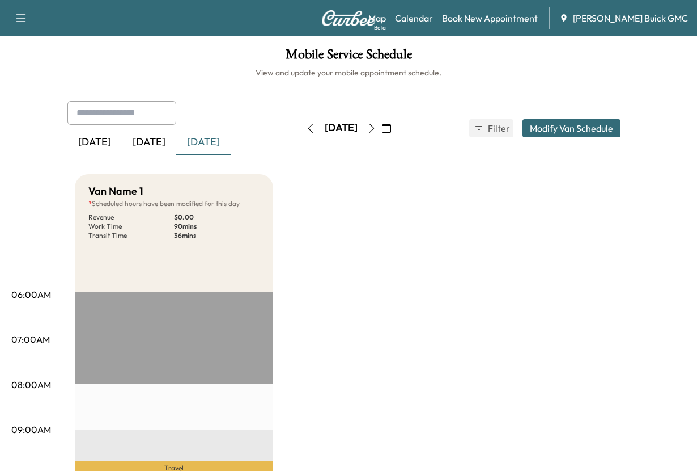
click at [165, 155] on div "[DATE]" at bounding box center [149, 142] width 54 height 26
